Goal: Contribute content: Add original content to the website for others to see

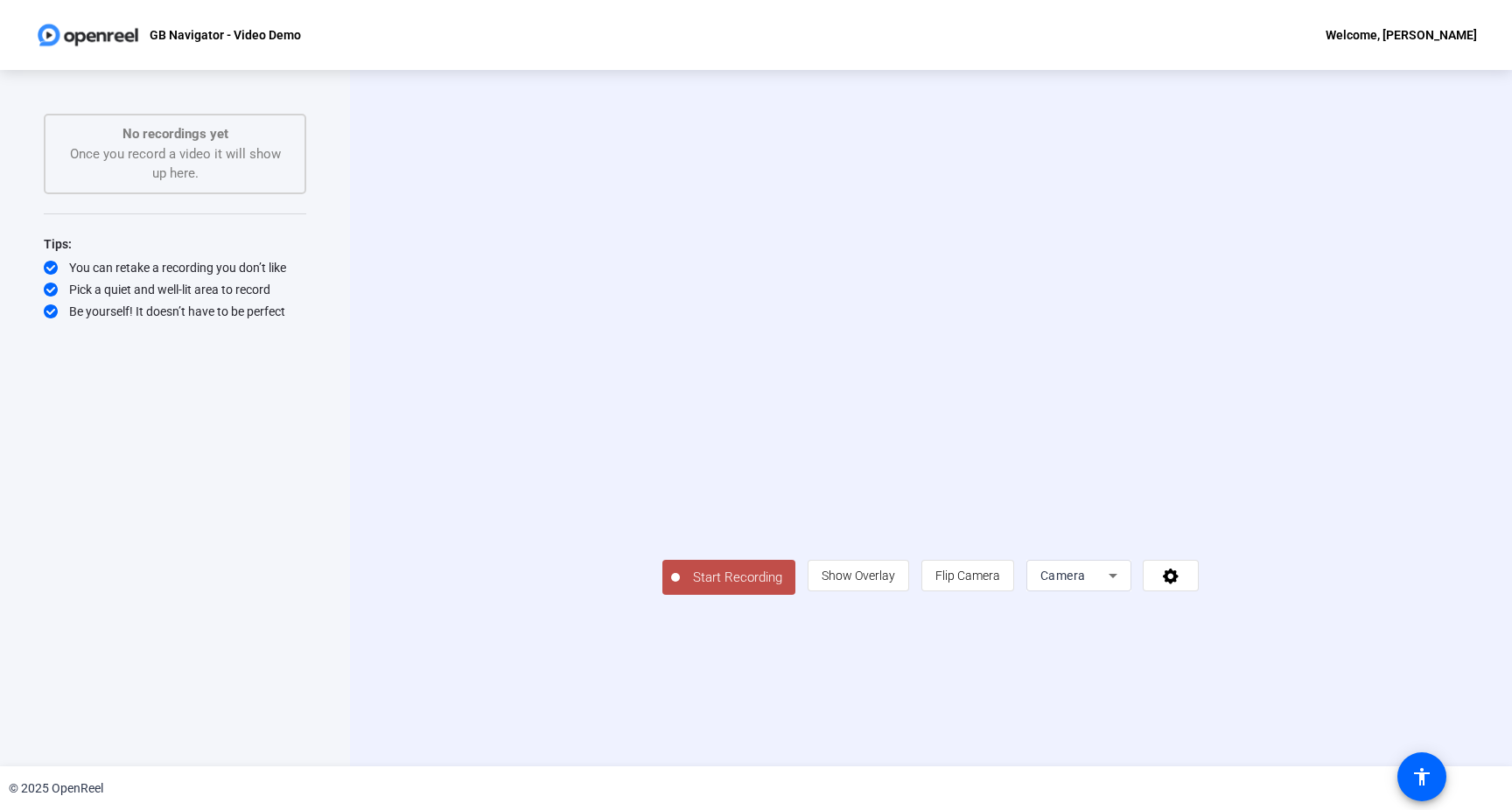
click at [1109, 586] on div "Camera" at bounding box center [1075, 575] width 69 height 21
click at [894, 740] on div at bounding box center [756, 405] width 1512 height 810
click at [1086, 583] on span "Camera" at bounding box center [1063, 575] width 45 height 14
click at [1307, 612] on mat-option "Screen" at bounding box center [1297, 609] width 105 height 35
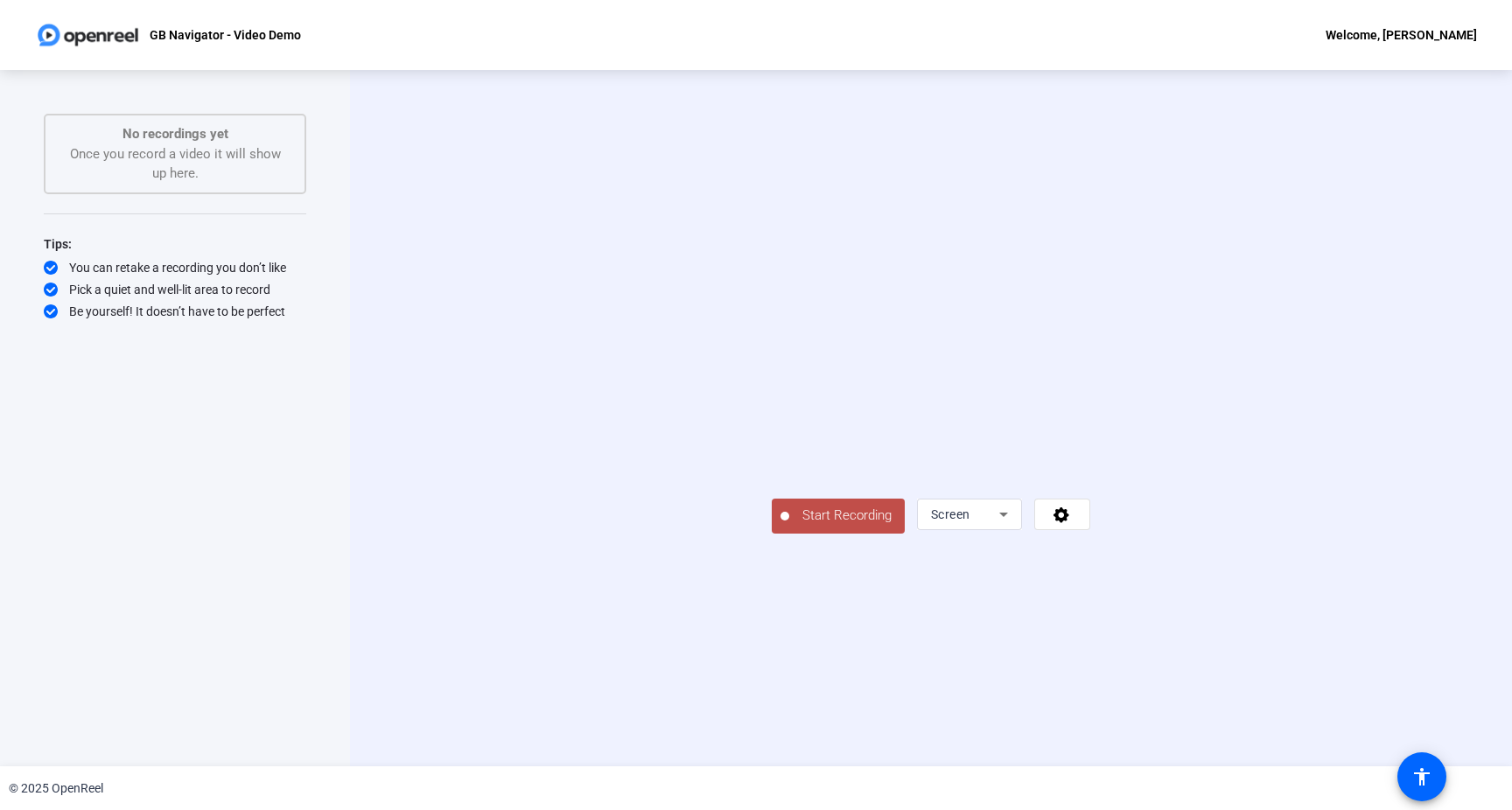
click at [790, 526] on span "Start Recording" at bounding box center [847, 516] width 115 height 20
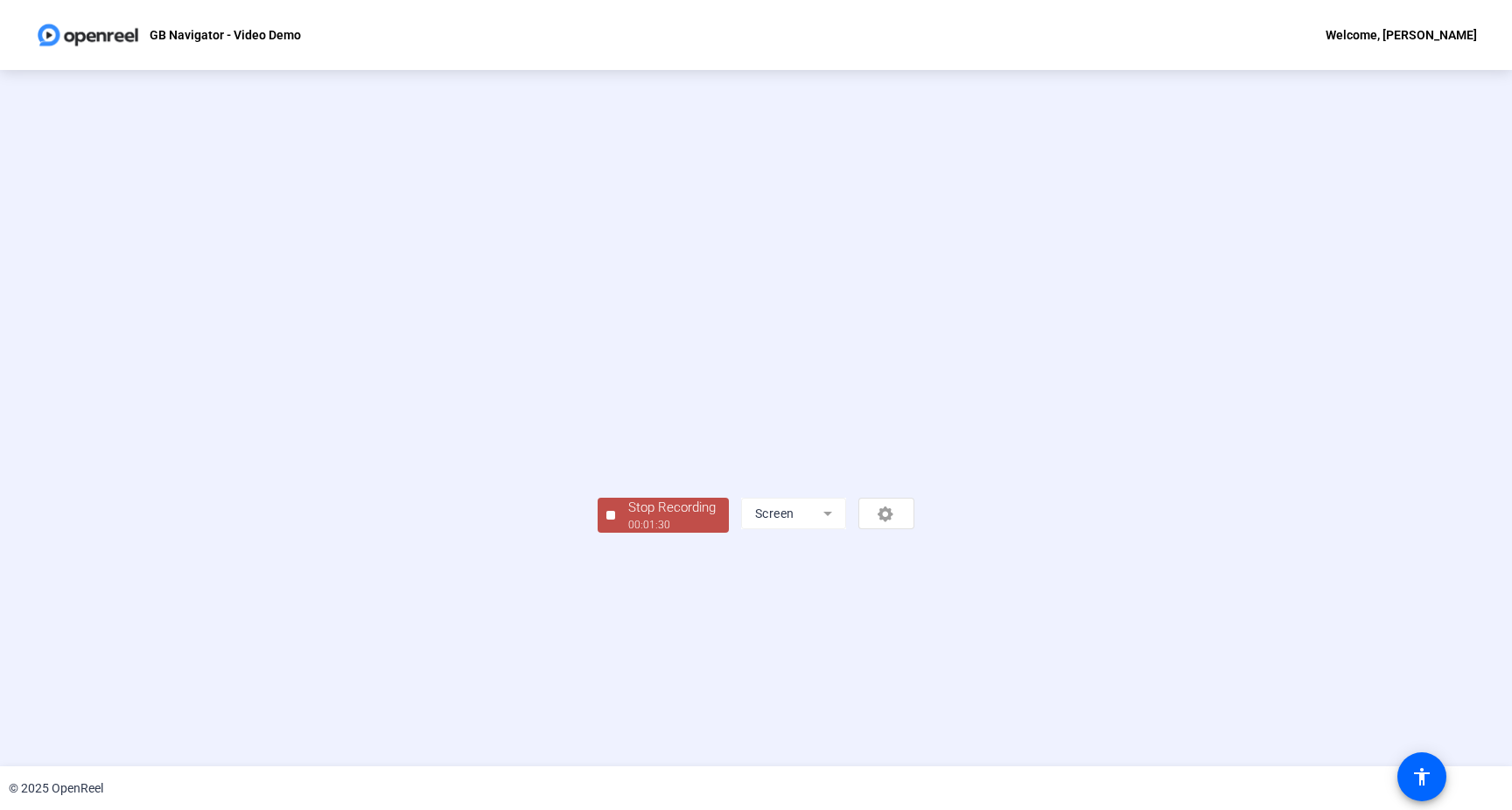
click at [628, 518] on div "Stop Recording" at bounding box center [672, 508] width 87 height 20
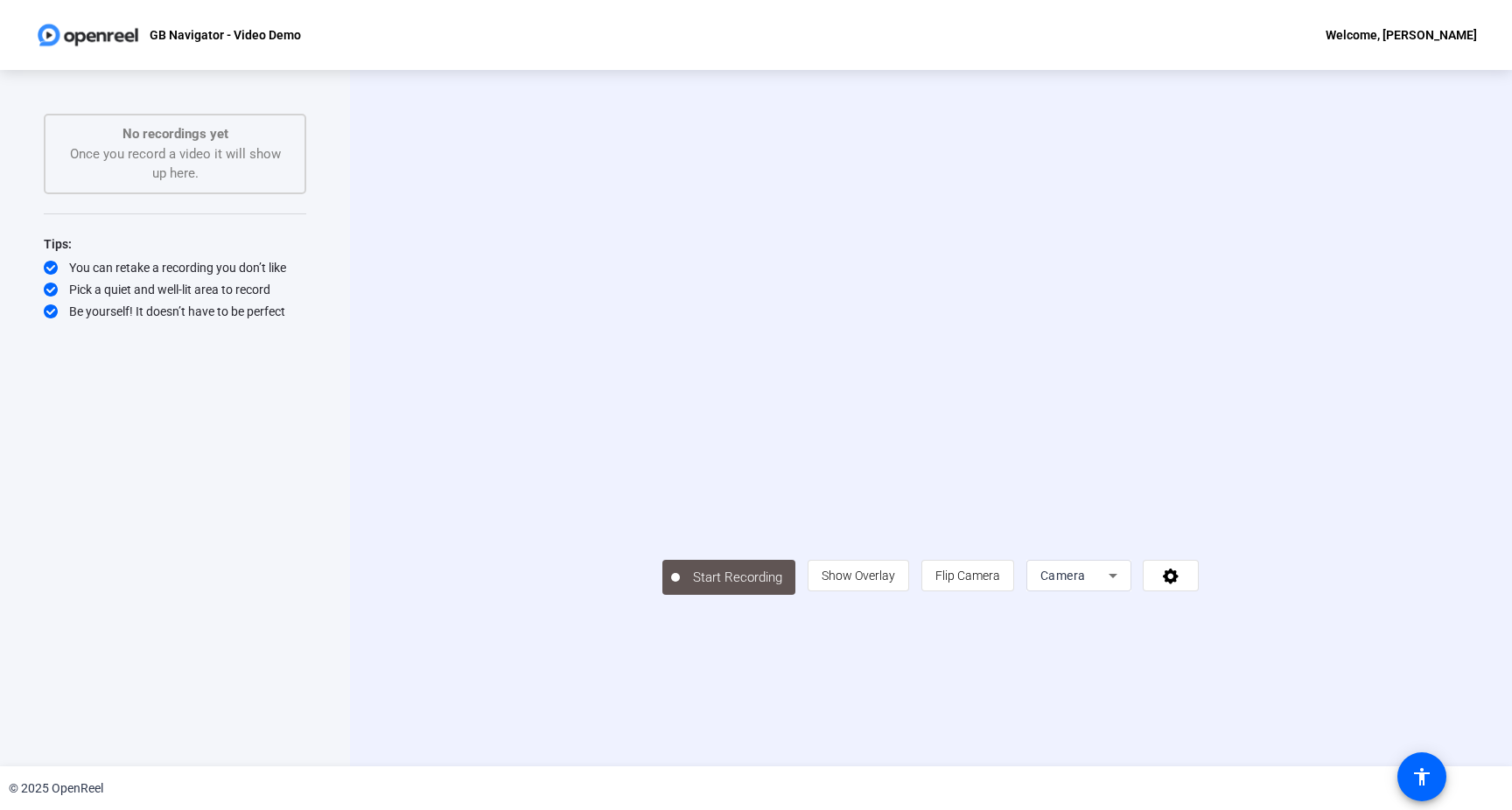
click at [231, 128] on p "No recordings yet" at bounding box center [174, 135] width 224 height 20
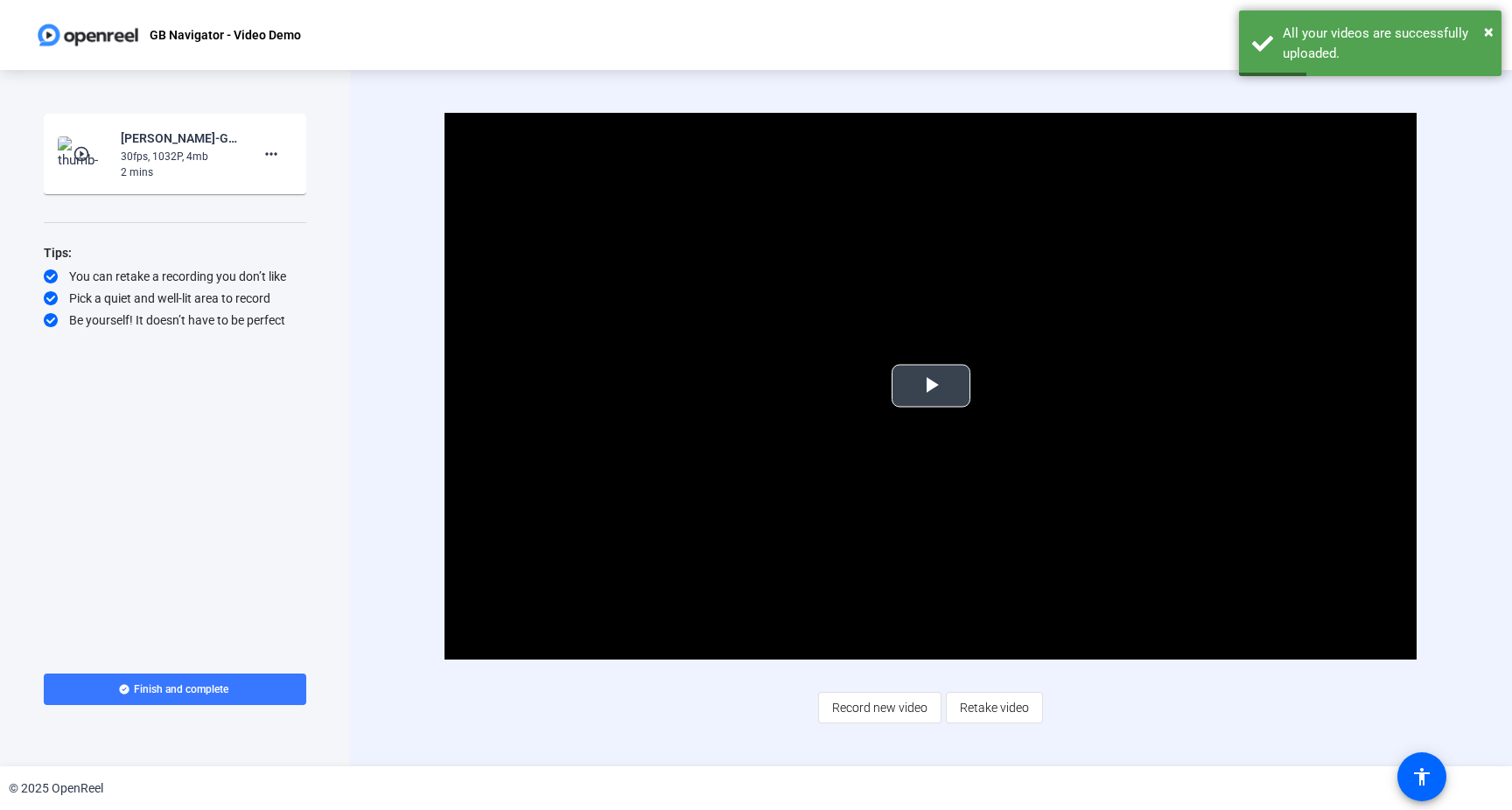
click at [931, 386] on span "Video Player" at bounding box center [931, 386] width 0 height 0
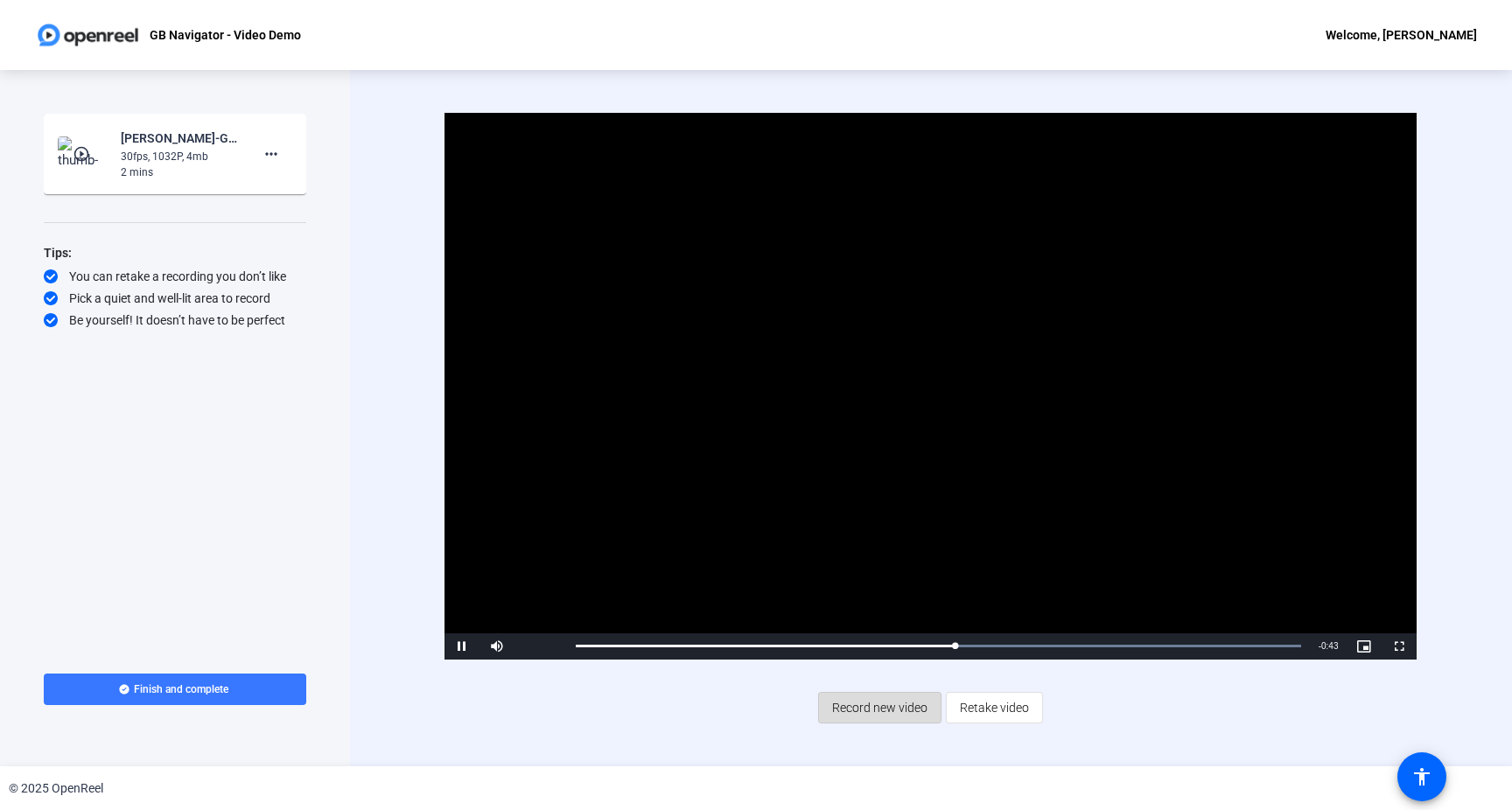
click at [887, 715] on span "Record new video" at bounding box center [880, 708] width 96 height 33
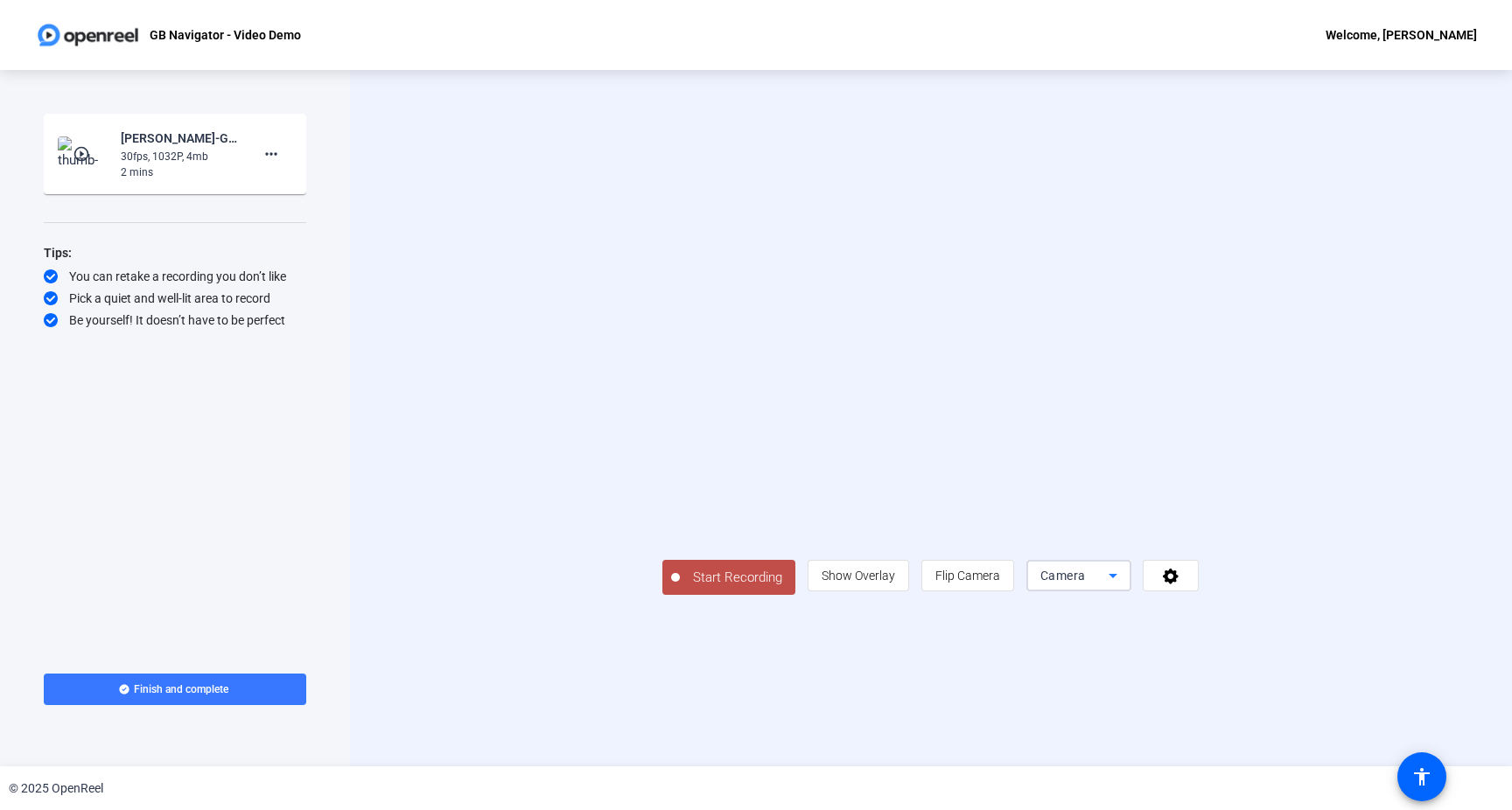
click at [1086, 583] on span "Camera" at bounding box center [1063, 575] width 45 height 14
click at [1283, 622] on mat-option "Screen" at bounding box center [1297, 609] width 105 height 35
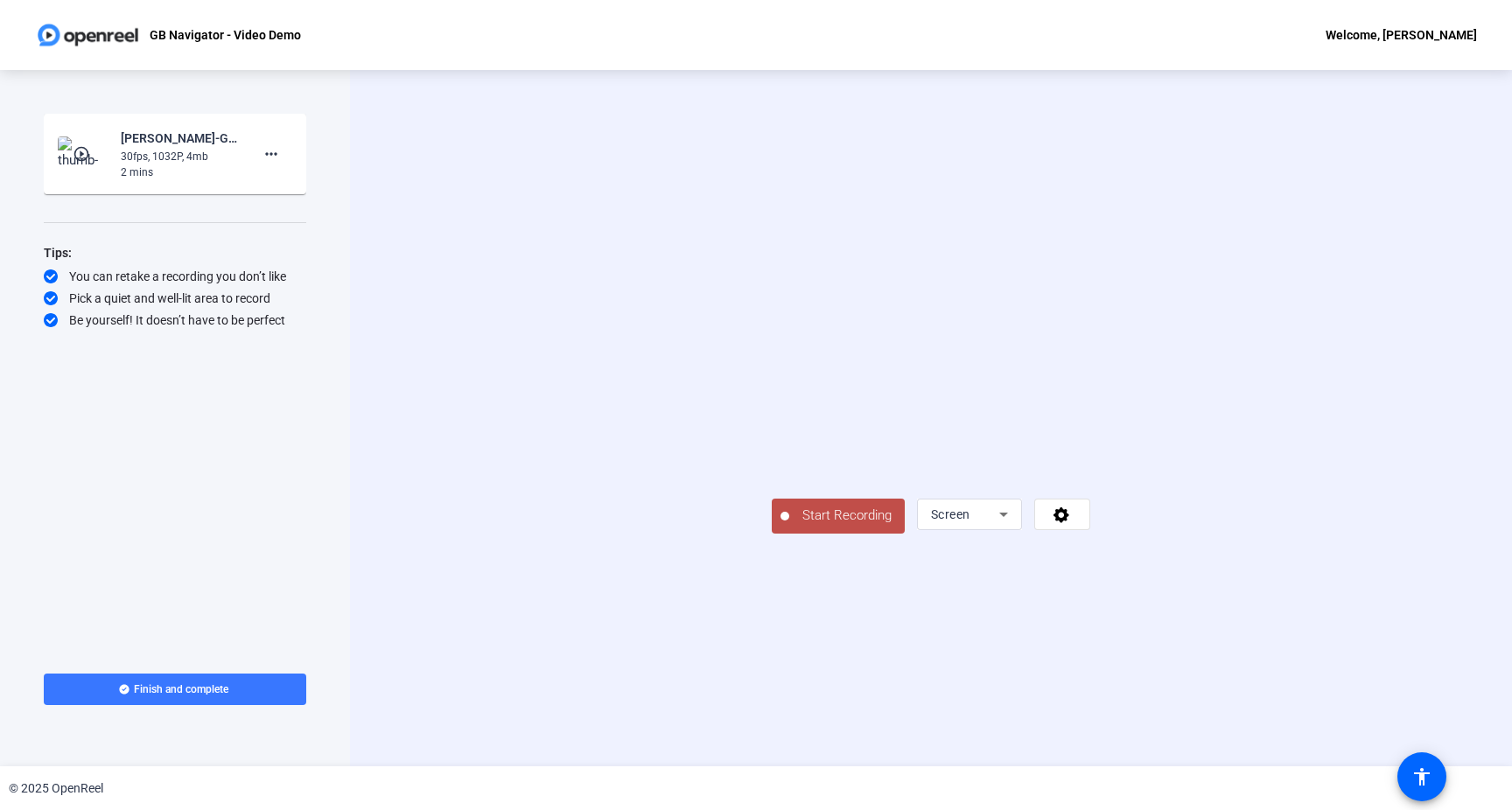
click at [790, 526] on span "Start Recording" at bounding box center [847, 516] width 115 height 20
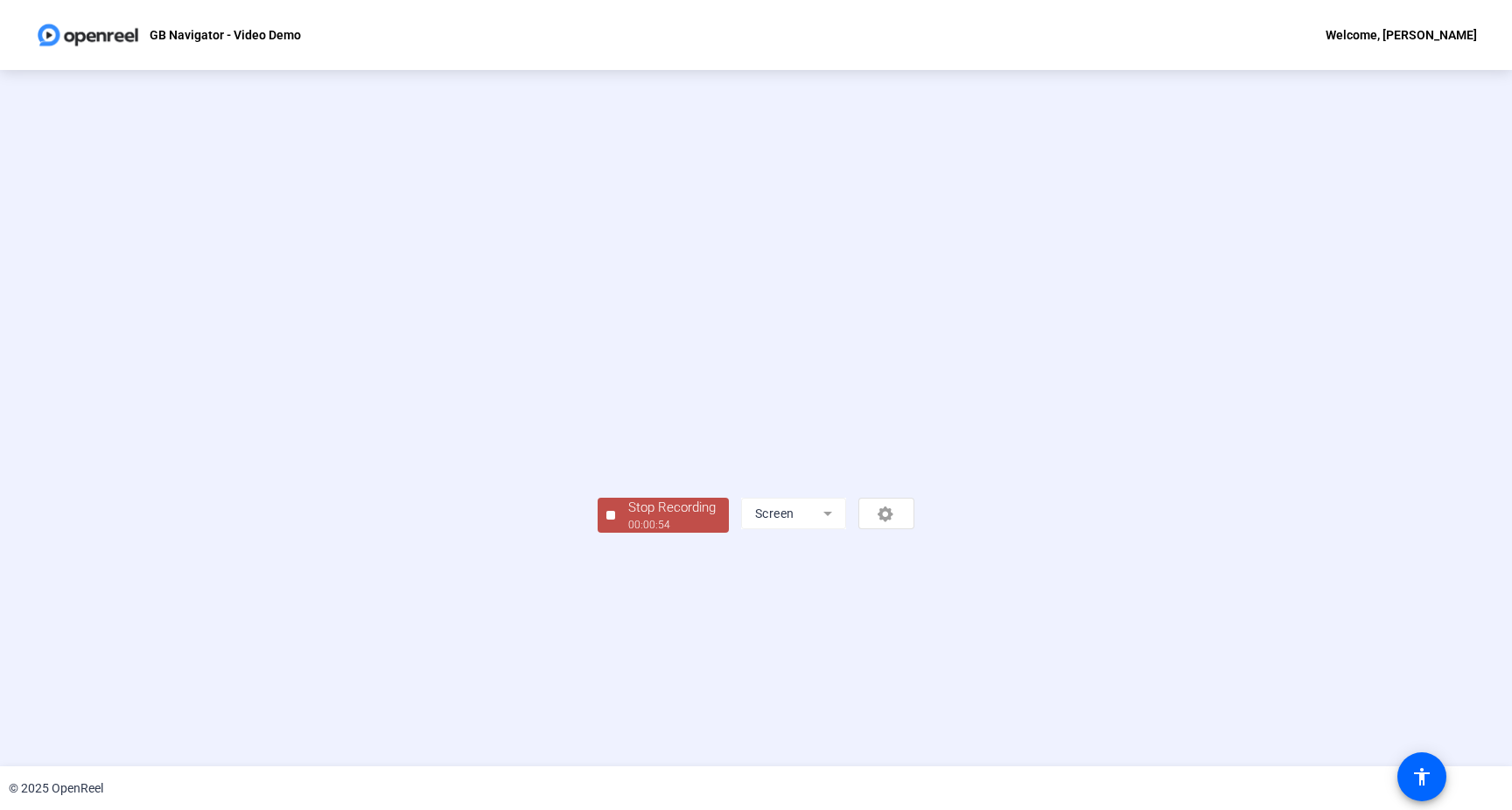
click at [615, 534] on span "Stop Recording 00:00:54" at bounding box center [672, 516] width 114 height 36
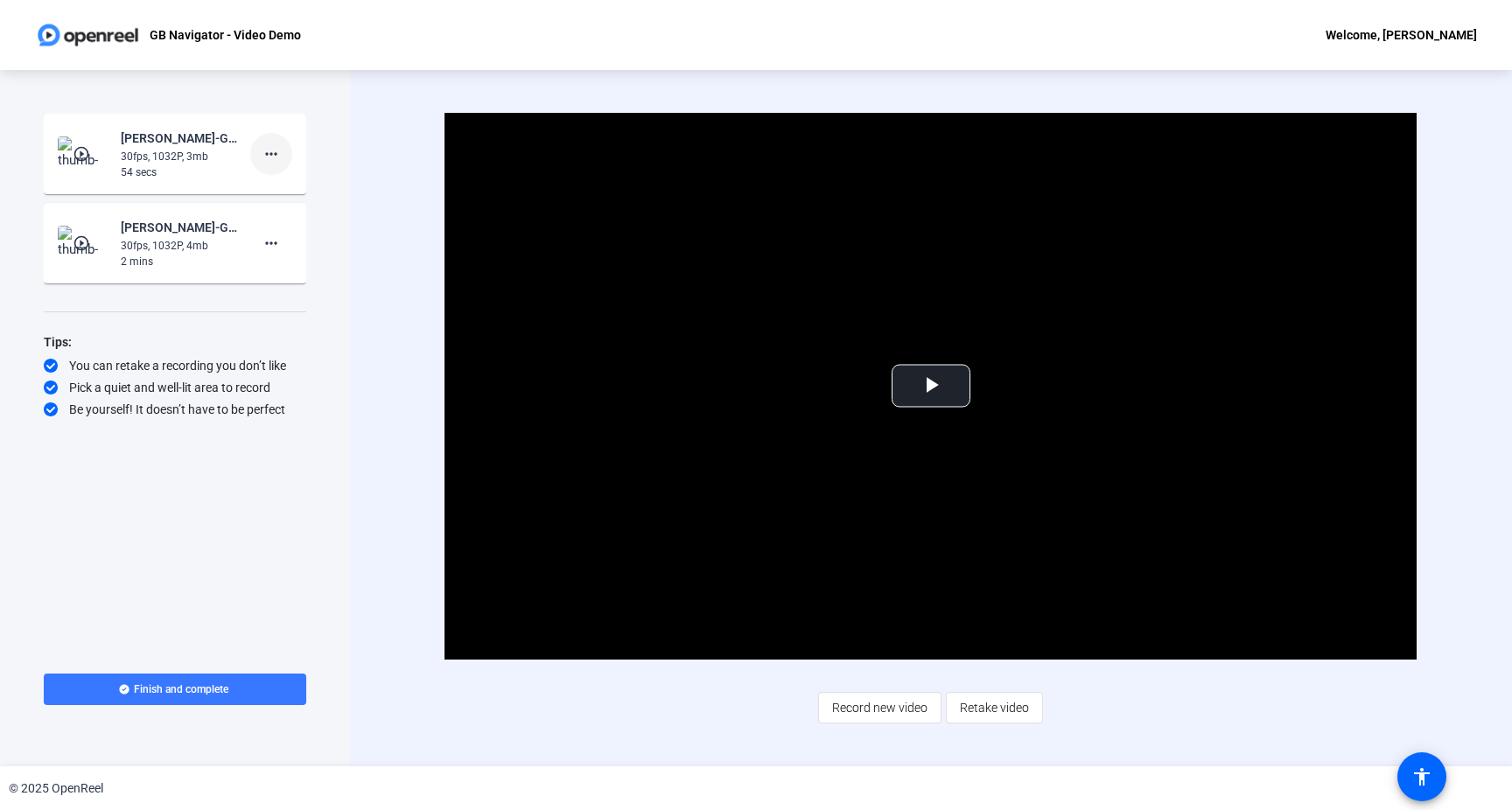
click at [268, 152] on mat-icon "more_horiz" at bounding box center [271, 154] width 21 height 21
click at [284, 197] on span "Delete clip" at bounding box center [299, 190] width 70 height 21
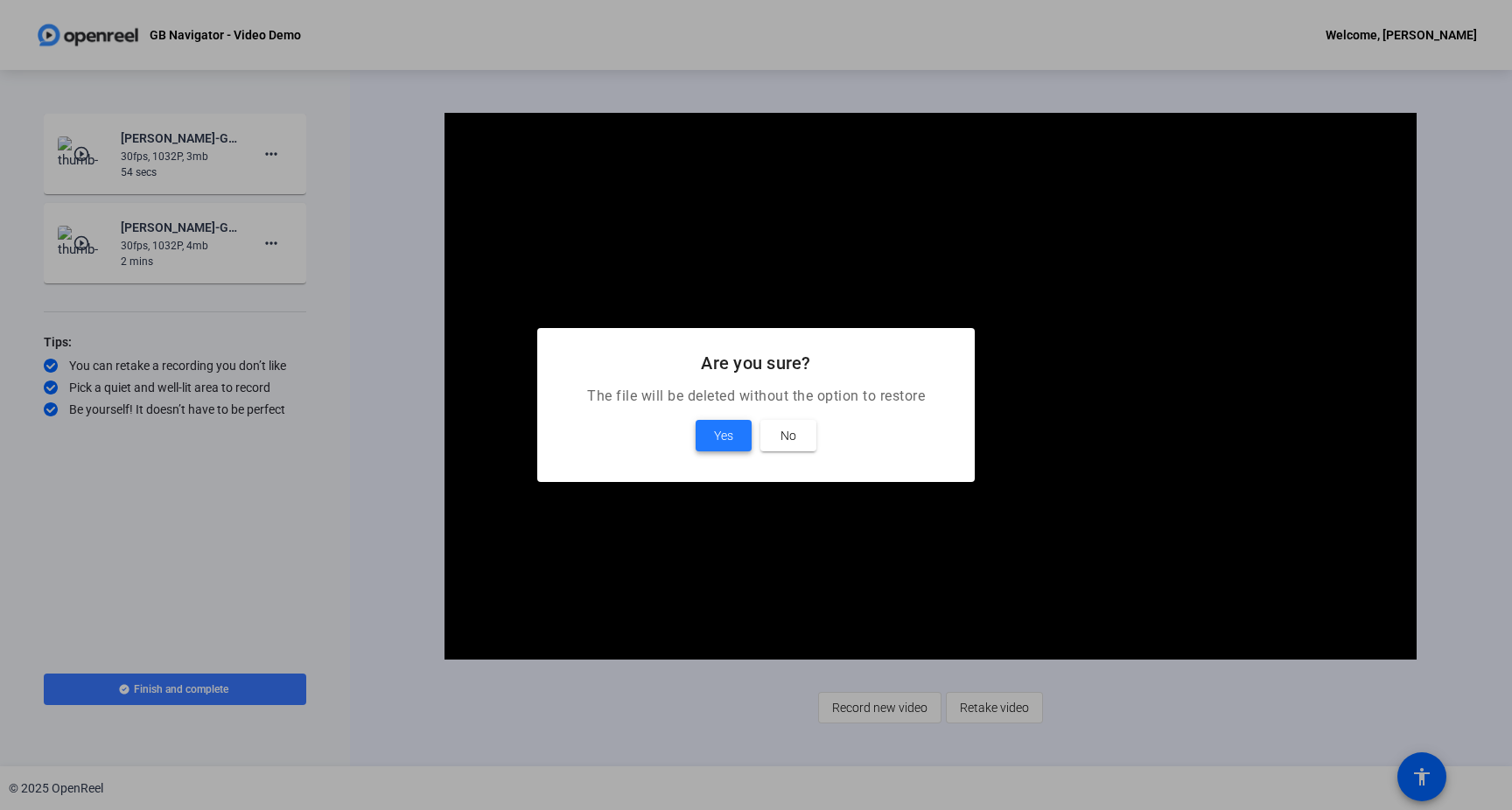
click at [726, 425] on span "Yes" at bounding box center [723, 435] width 19 height 21
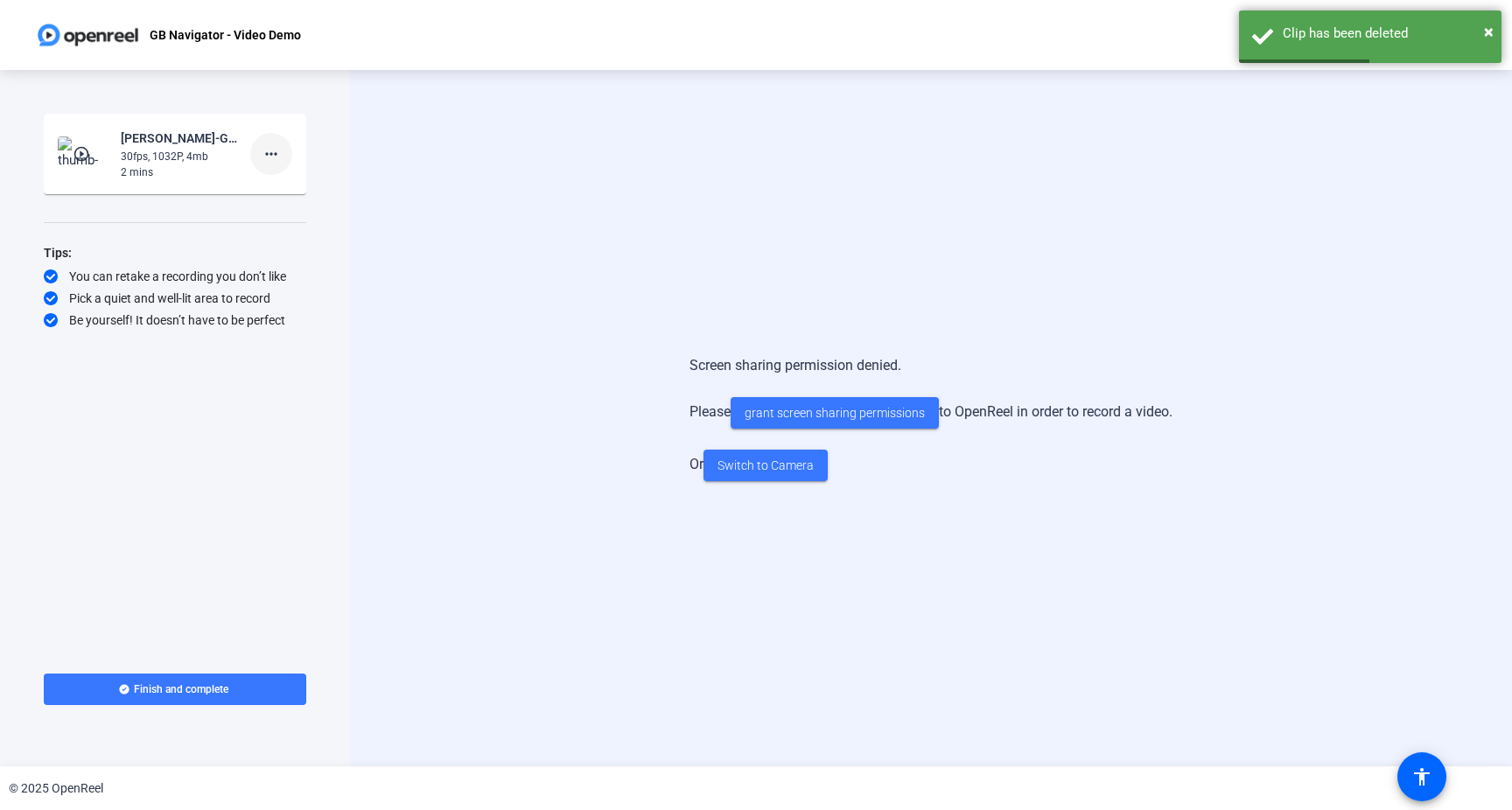
click at [276, 160] on mat-icon "more_horiz" at bounding box center [271, 154] width 21 height 21
click at [288, 193] on span "Delete clip" at bounding box center [299, 190] width 70 height 21
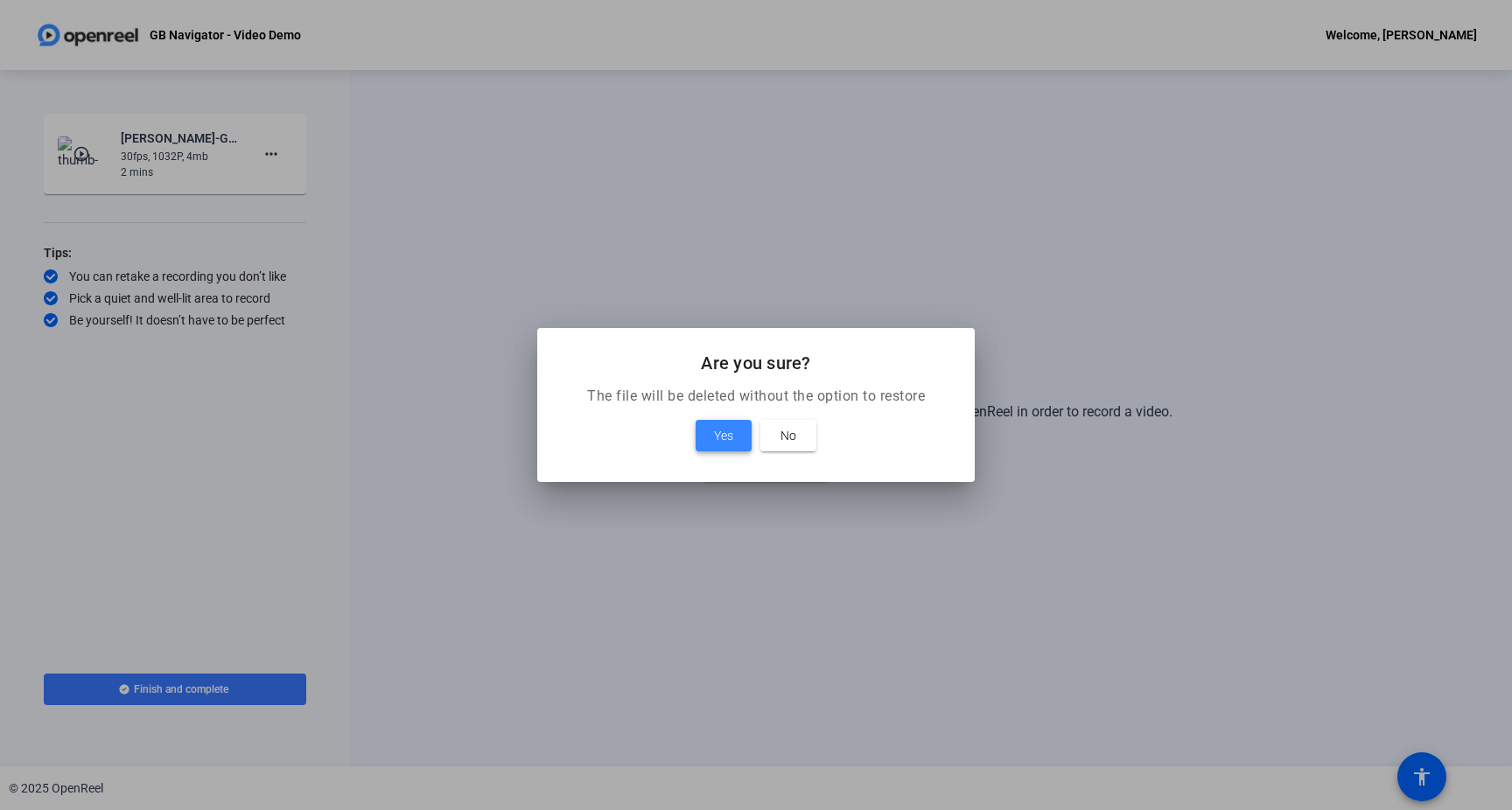
click at [715, 443] on span "Yes" at bounding box center [723, 435] width 19 height 21
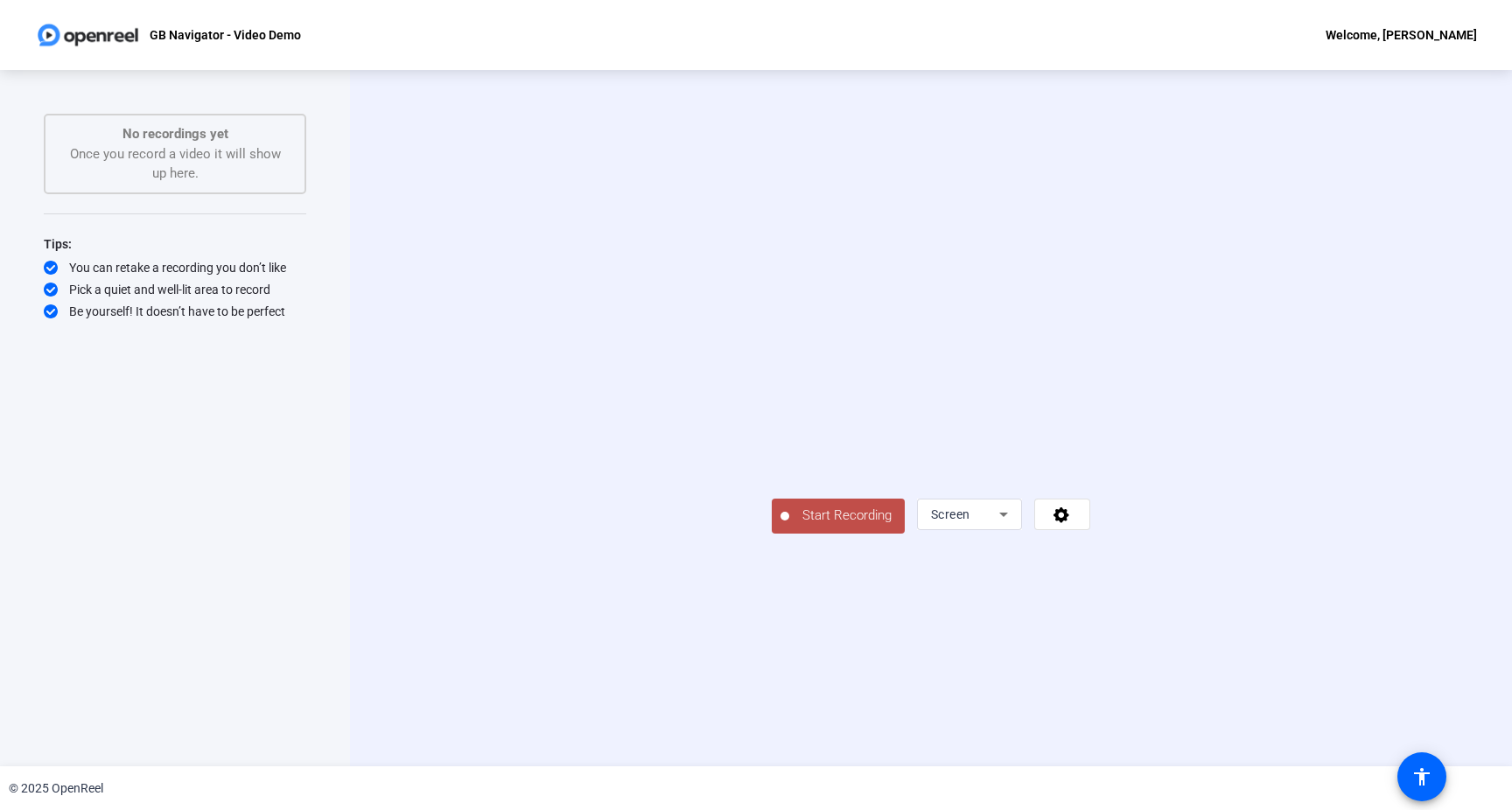
click at [790, 526] on span "Start Recording" at bounding box center [847, 516] width 115 height 20
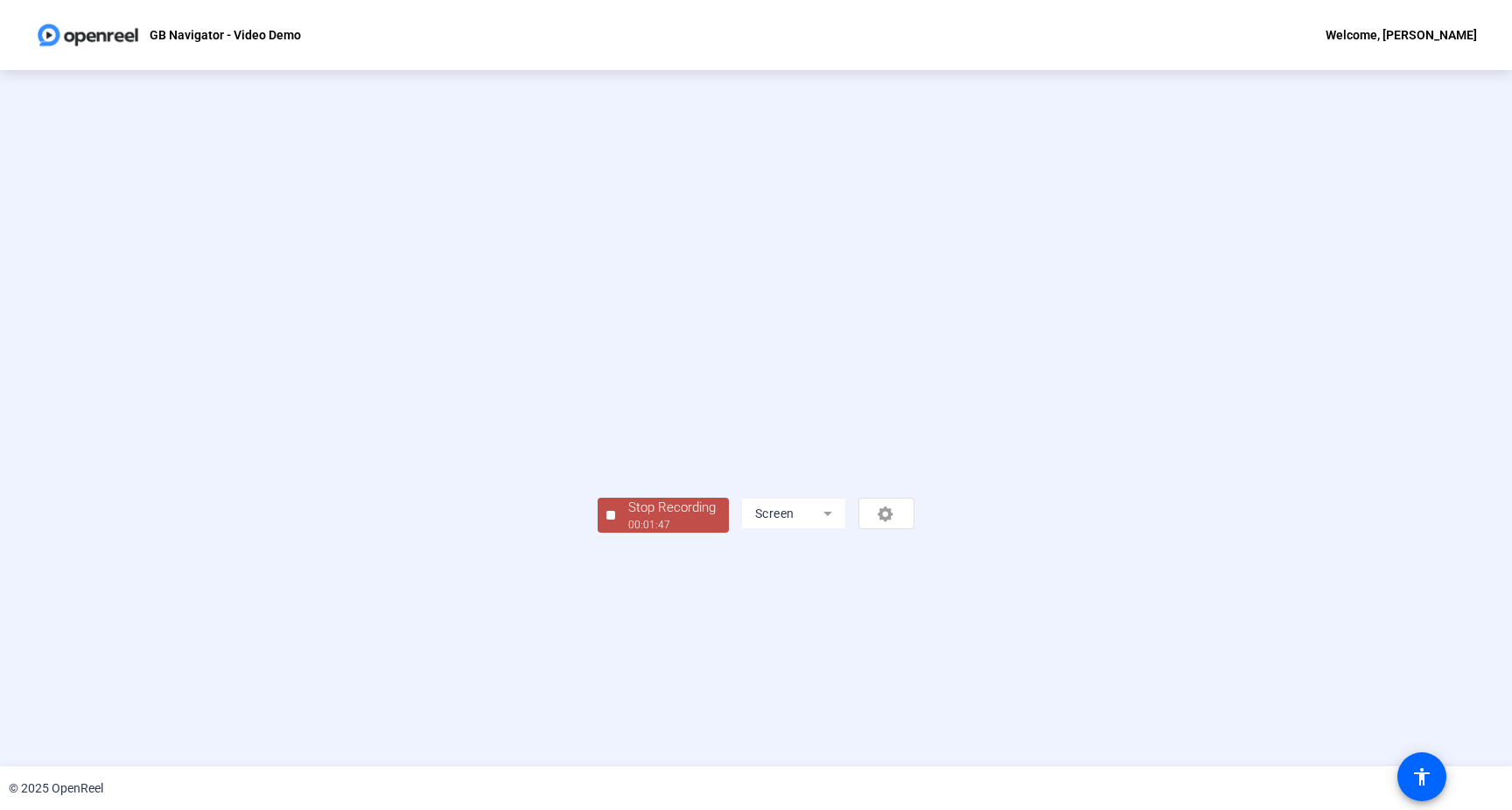
click at [628, 533] on div "00:01:47" at bounding box center [672, 524] width 87 height 16
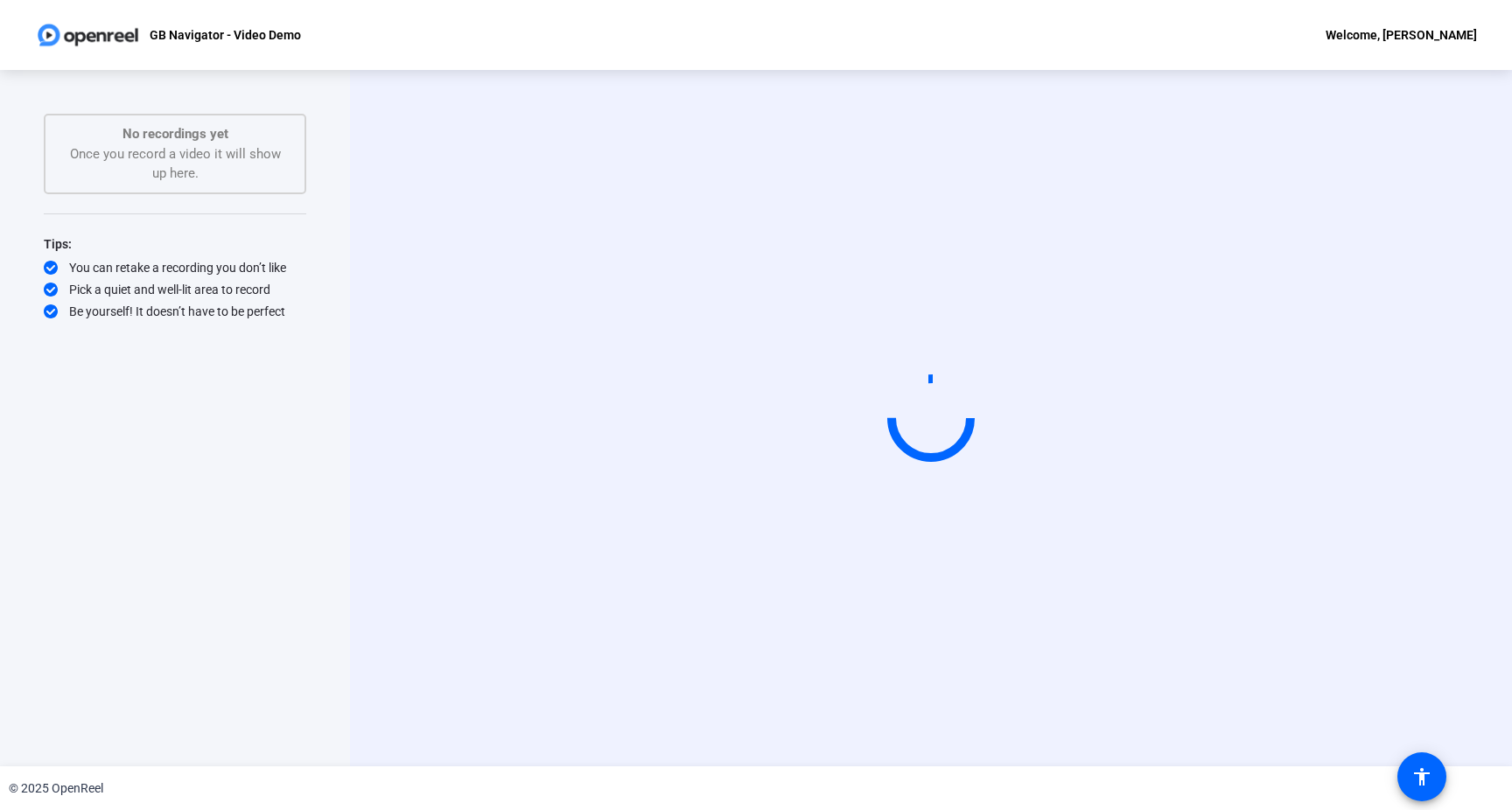
click at [351, 379] on div "Start Recording Screen" at bounding box center [931, 418] width 1162 height 697
click at [428, 532] on div "Start Recording Screen" at bounding box center [931, 418] width 1162 height 697
click at [344, 450] on div "Start Recording No recordings yet Once you record a video it will show up here.…" at bounding box center [174, 418] width 350 height 697
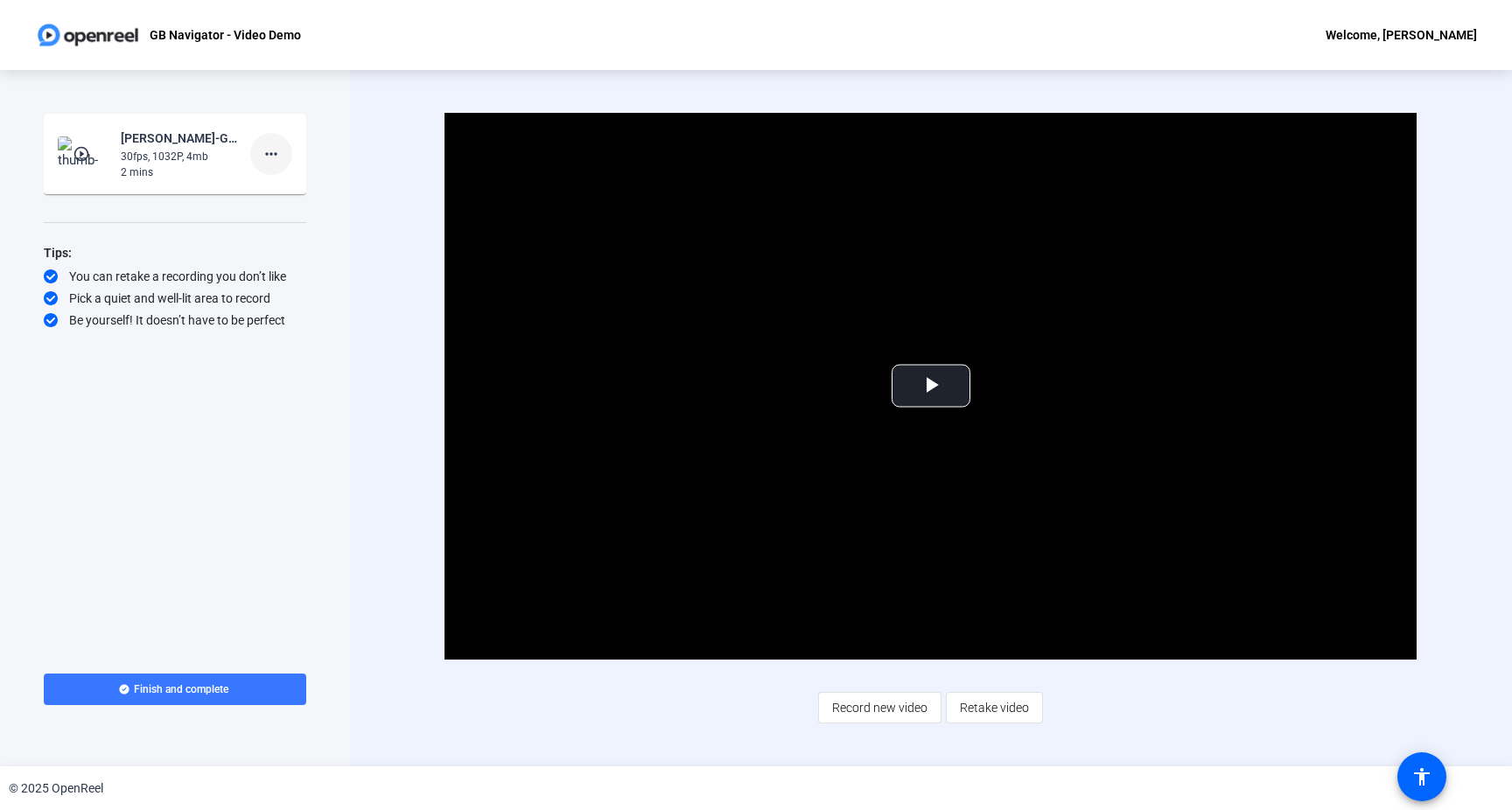
click at [268, 153] on mat-icon "more_horiz" at bounding box center [271, 154] width 21 height 21
click at [365, 515] on div at bounding box center [756, 405] width 1512 height 810
click at [1001, 711] on span "Retake video" at bounding box center [994, 708] width 69 height 33
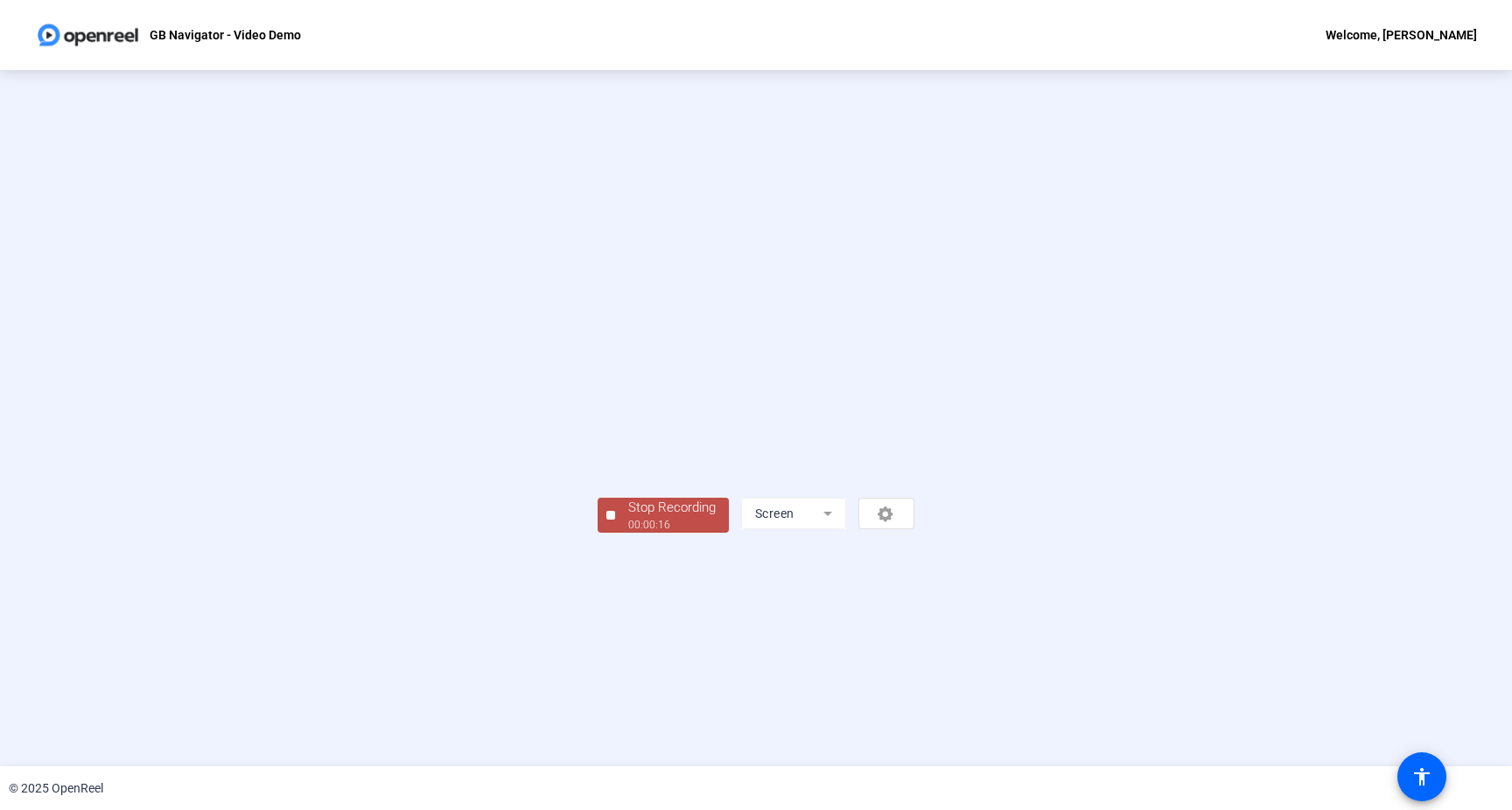
click at [628, 518] on div "Stop Recording" at bounding box center [672, 508] width 87 height 20
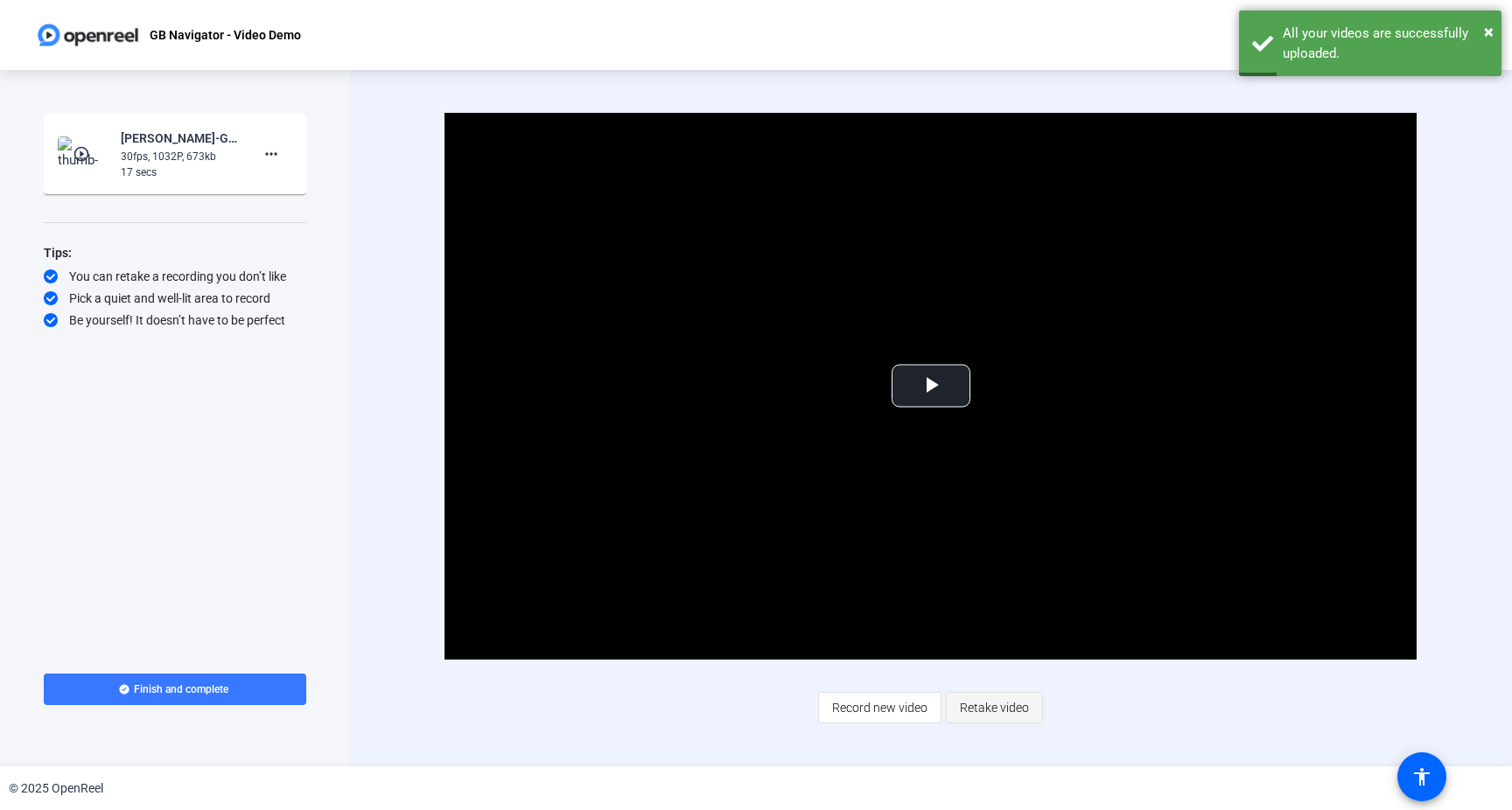
click at [984, 702] on span "Retake video" at bounding box center [994, 708] width 69 height 33
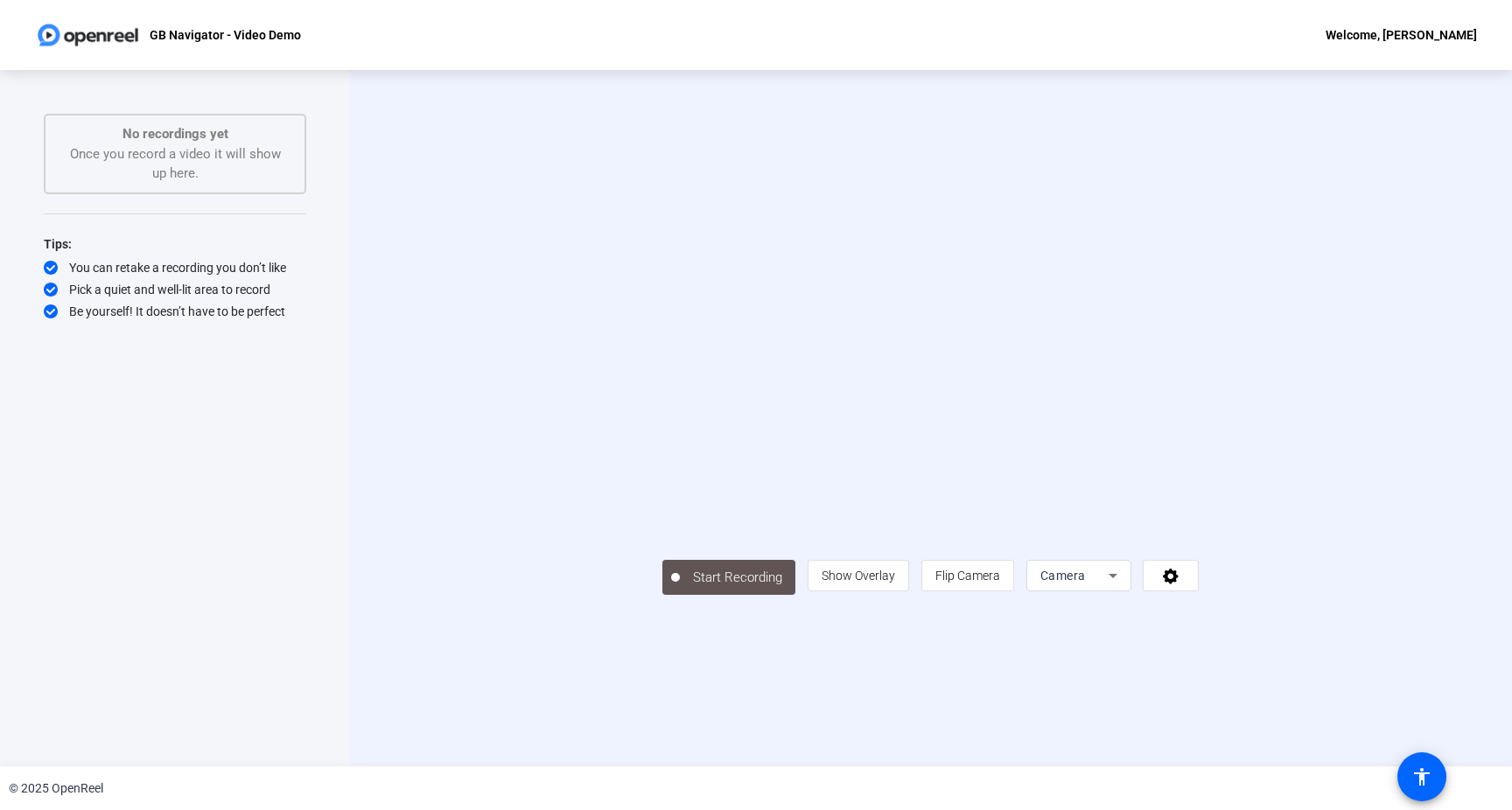
click at [343, 552] on div "Start Recording No recordings yet Once you record a video it will show up here.…" at bounding box center [174, 418] width 350 height 697
click at [1124, 586] on icon at bounding box center [1113, 575] width 21 height 21
drag, startPoint x: 1302, startPoint y: 662, endPoint x: 1290, endPoint y: 610, distance: 53.4
click at [1290, 610] on div "Camera Screen Screen And Camera" at bounding box center [1297, 620] width 105 height 126
click at [1290, 610] on mat-option "Screen" at bounding box center [1297, 609] width 105 height 35
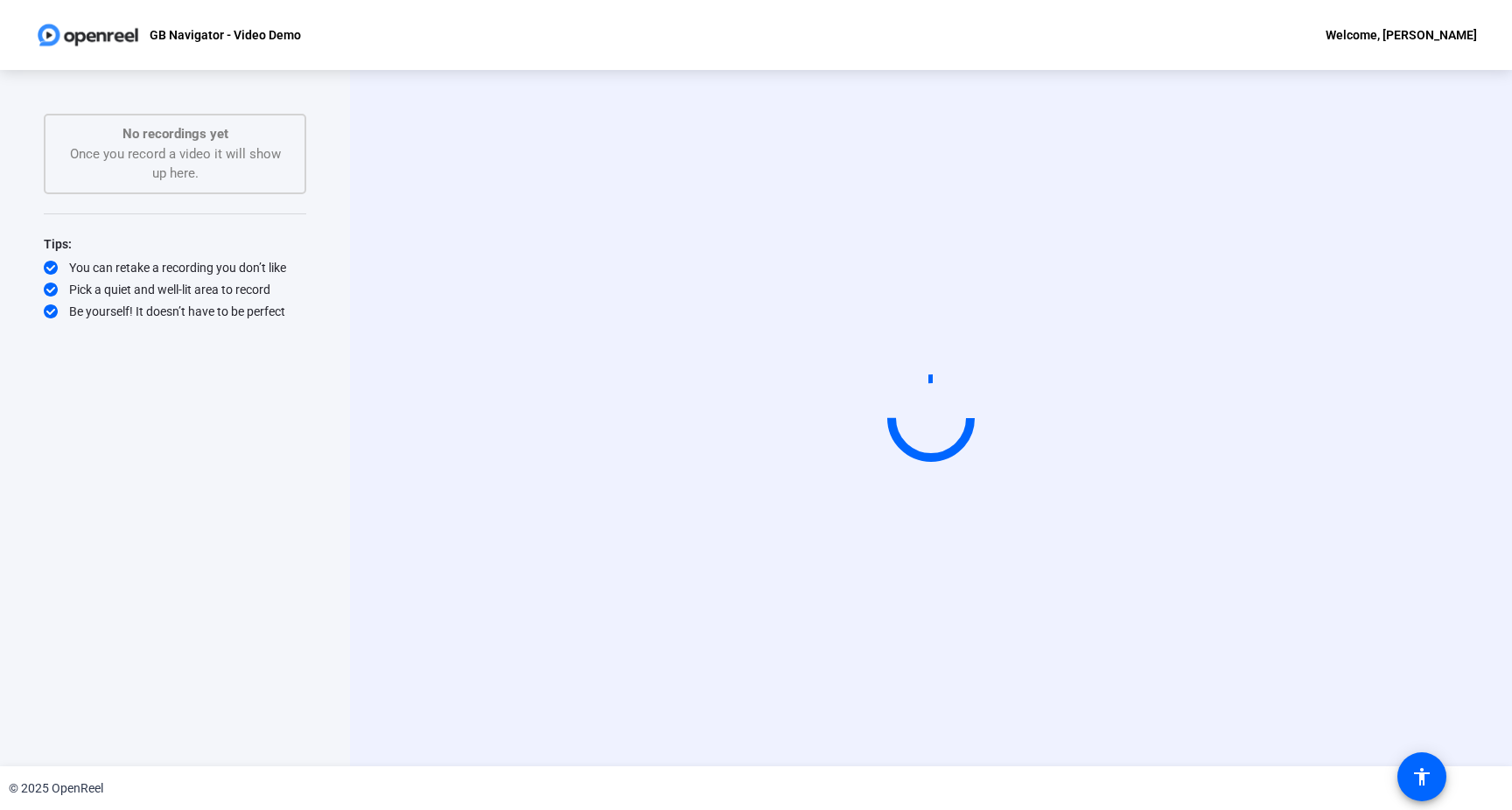
click at [441, 488] on div "Start Recording Screen" at bounding box center [931, 418] width 989 height 148
click at [319, 497] on div "Start Recording No recordings yet Once you record a video it will show up here.…" at bounding box center [174, 418] width 350 height 697
click at [212, 166] on div "No recordings yet Once you record a video it will show up here." at bounding box center [174, 154] width 224 height 59
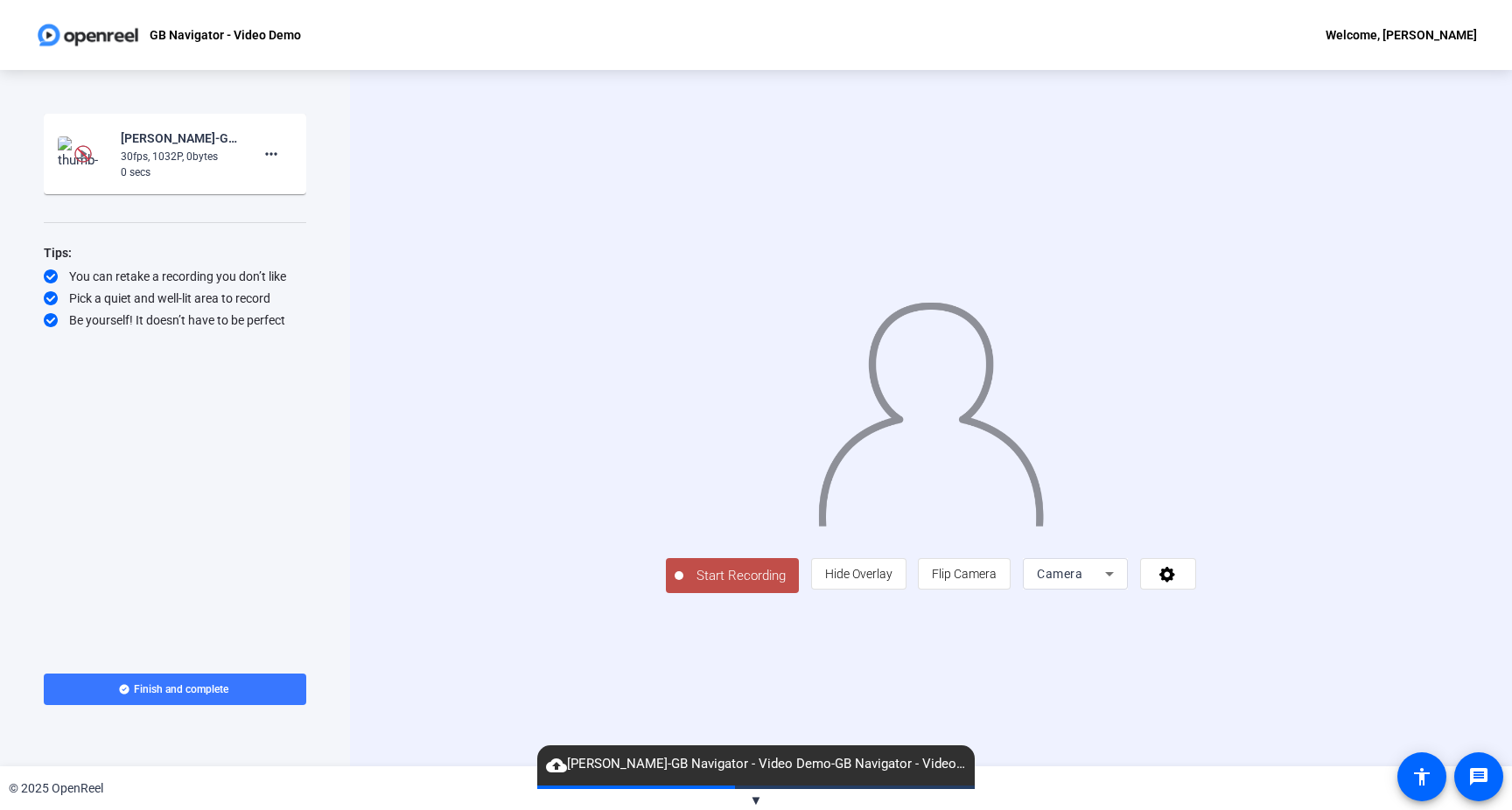
click at [1105, 585] on div "Camera" at bounding box center [1071, 573] width 69 height 21
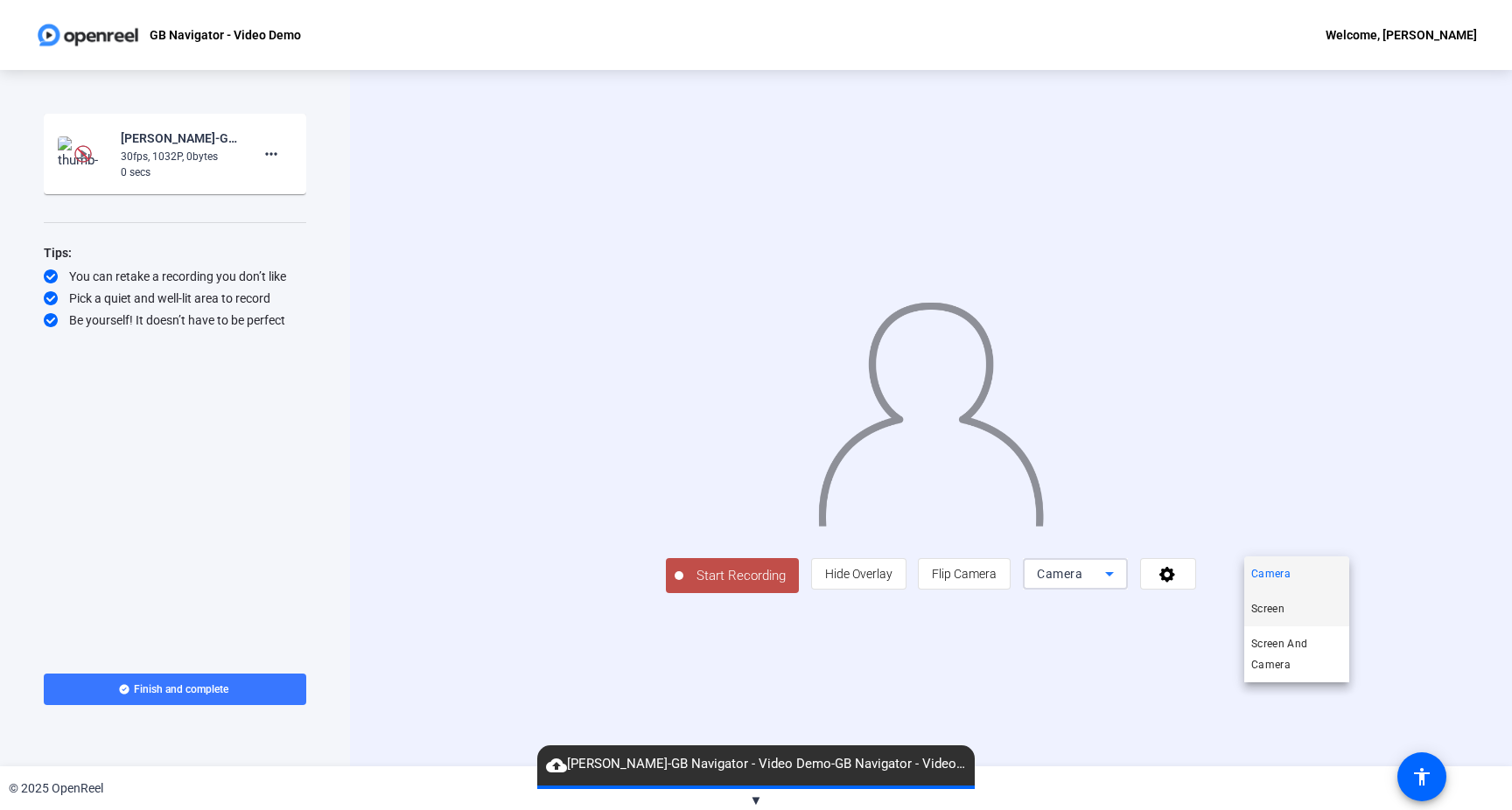
click at [1286, 610] on mat-option "Screen" at bounding box center [1297, 609] width 105 height 35
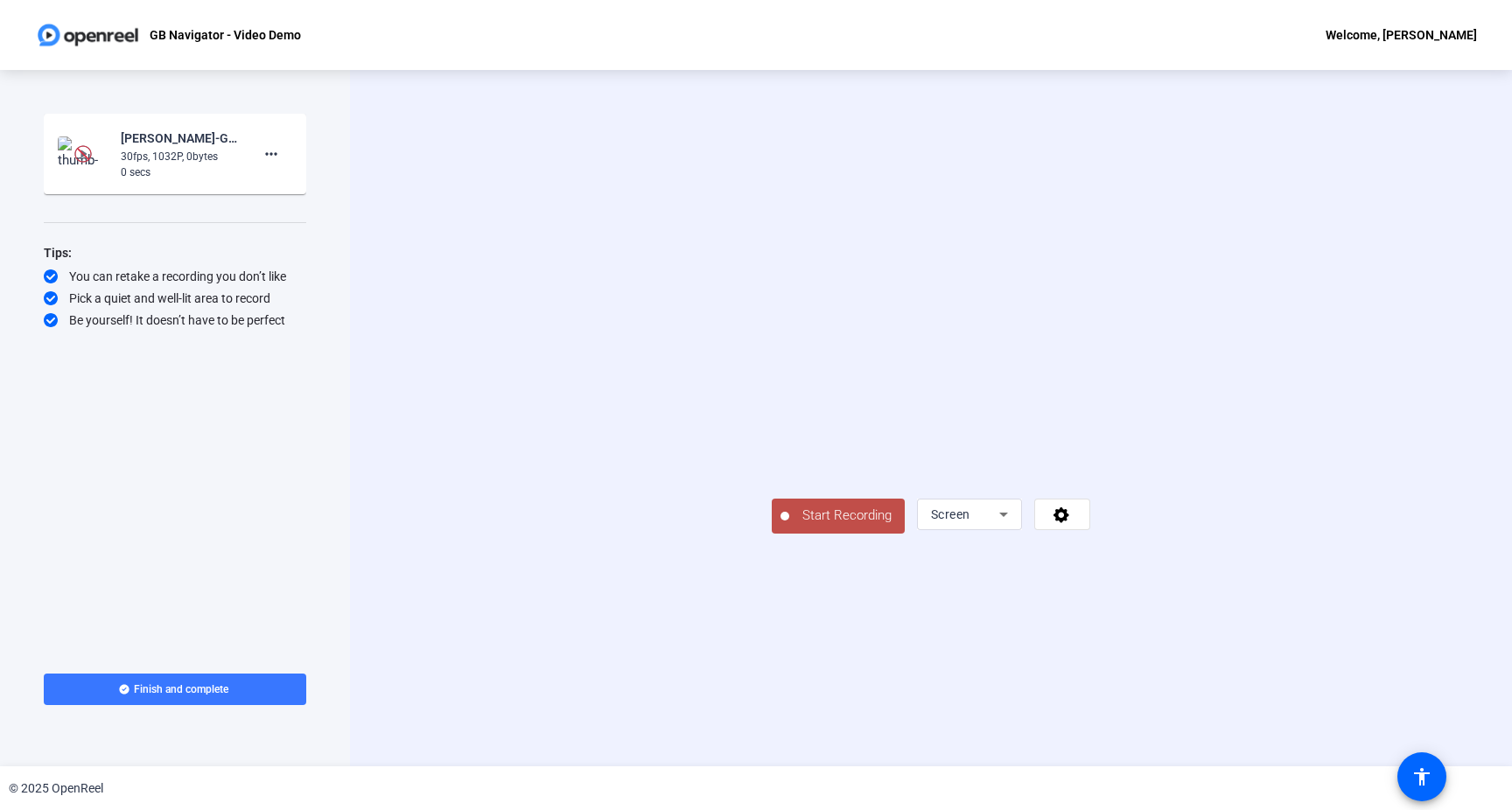
click at [236, 409] on div "Start Recording [PERSON_NAME]-GB Navigator - Video Demo-GB Navigator - Video De…" at bounding box center [174, 378] width 263 height 528
click at [790, 526] on span "Start Recording" at bounding box center [847, 516] width 115 height 20
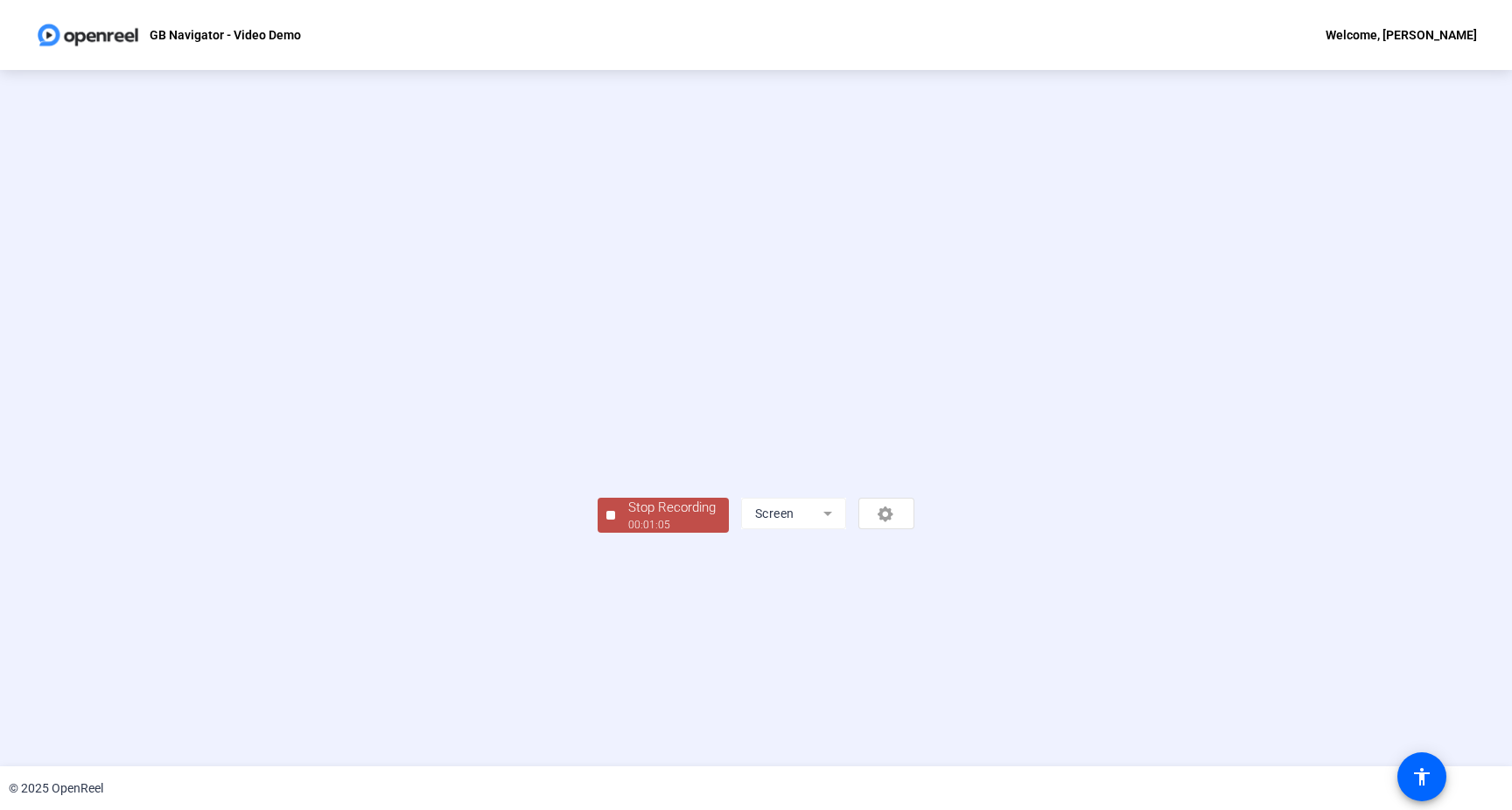
click at [628, 533] on div "00:01:05" at bounding box center [672, 524] width 87 height 16
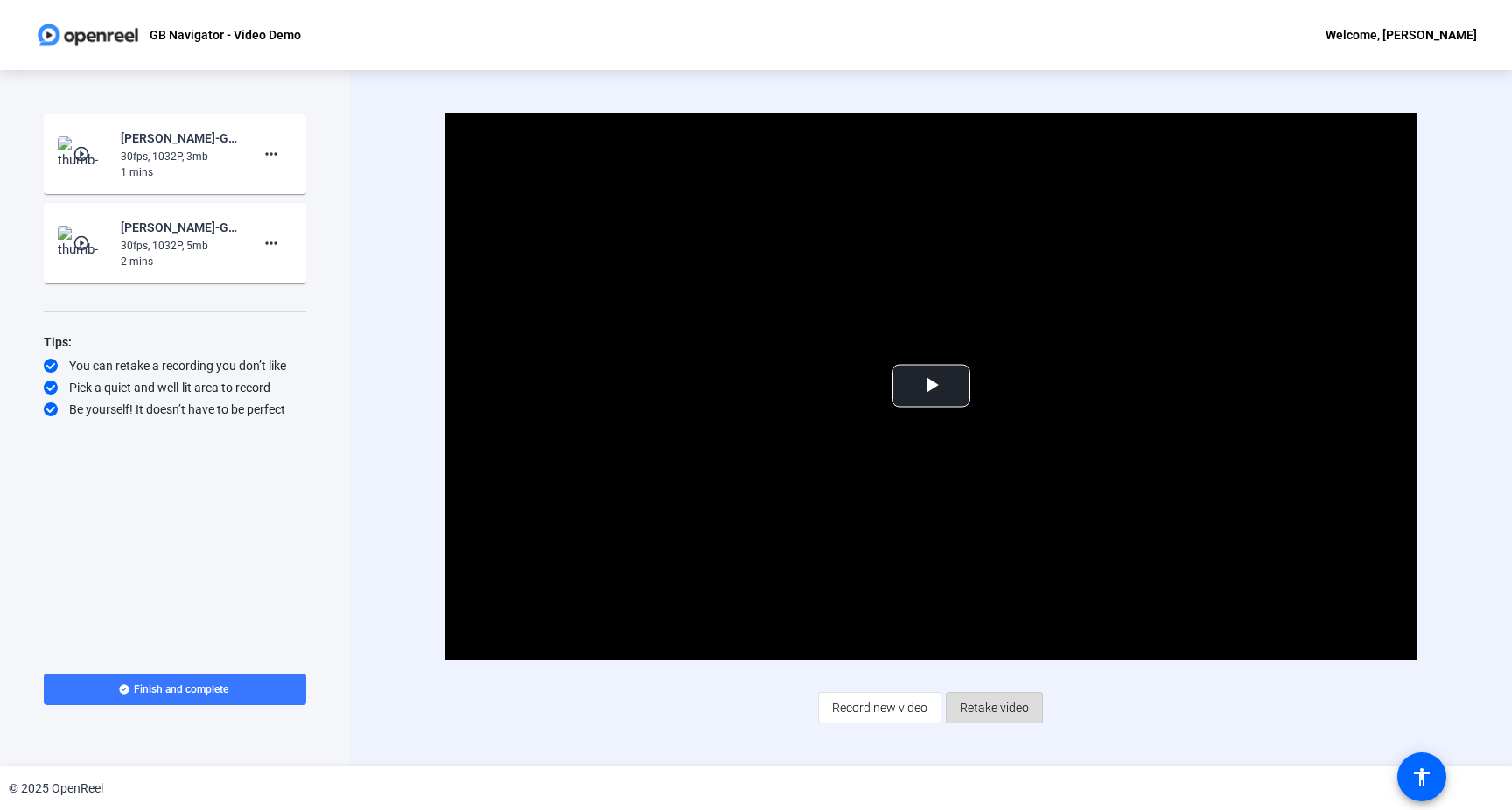
click at [1008, 713] on span "Retake video" at bounding box center [994, 708] width 69 height 33
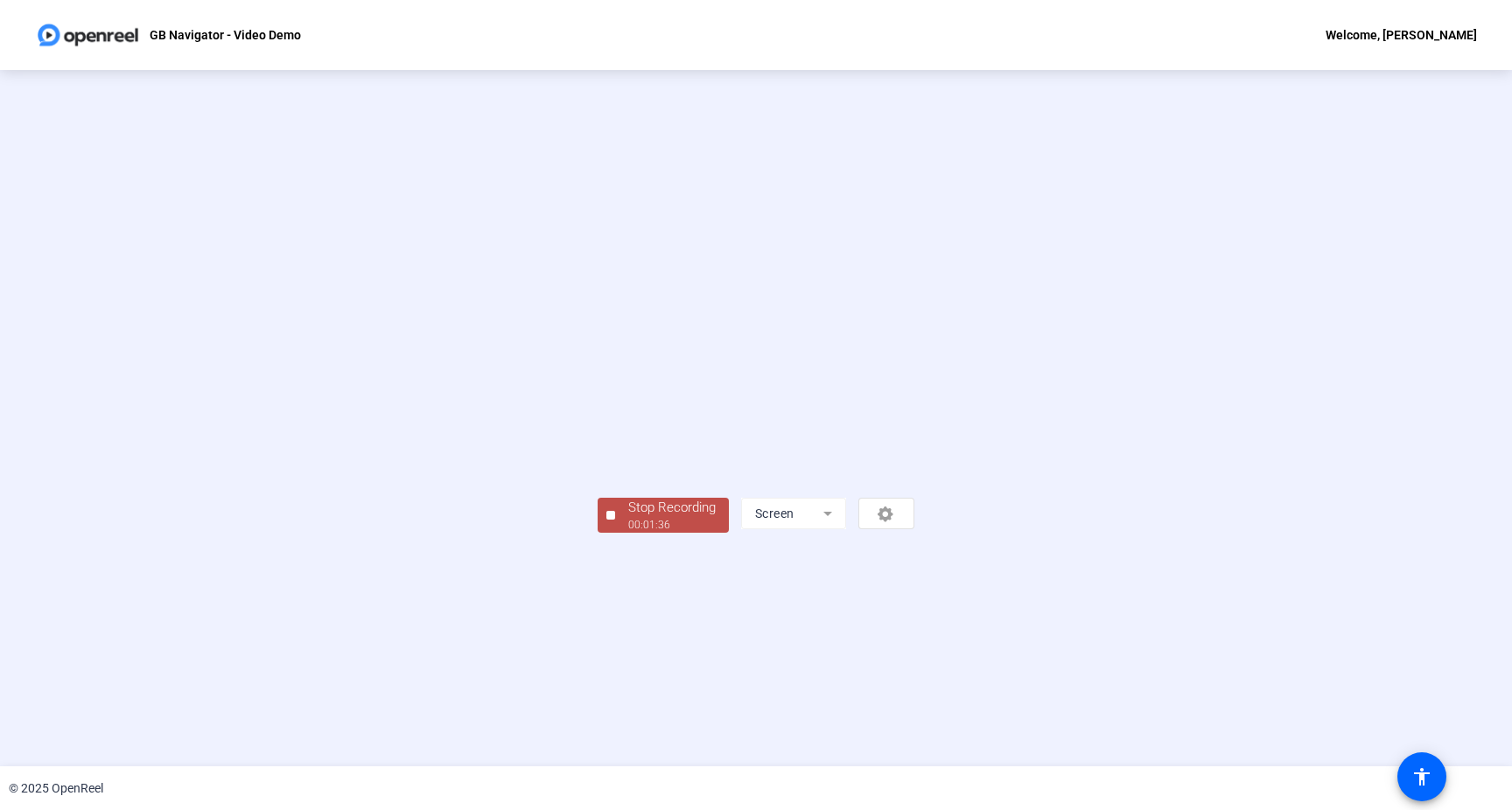
click at [628, 518] on div "Stop Recording" at bounding box center [672, 508] width 87 height 20
